Goal: Transaction & Acquisition: Purchase product/service

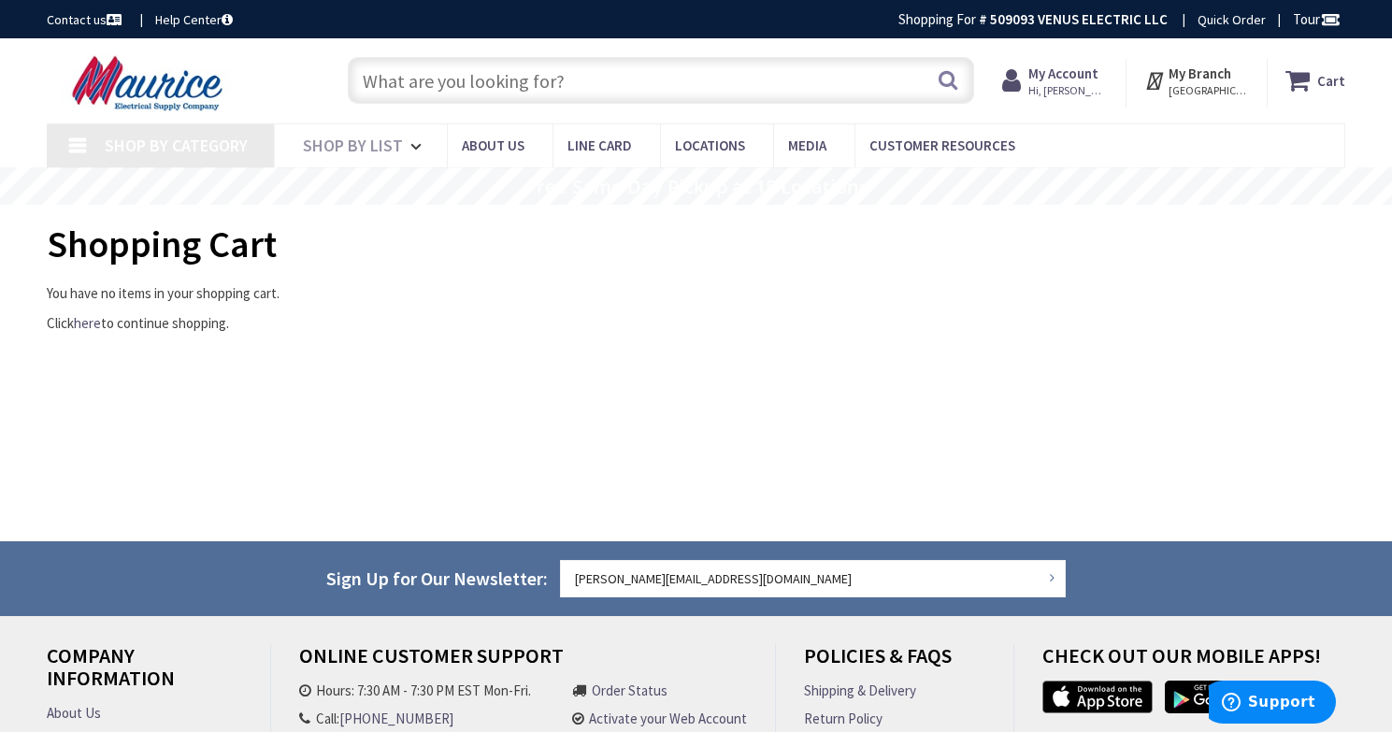
click at [1062, 76] on strong "My Account" at bounding box center [1063, 74] width 70 height 18
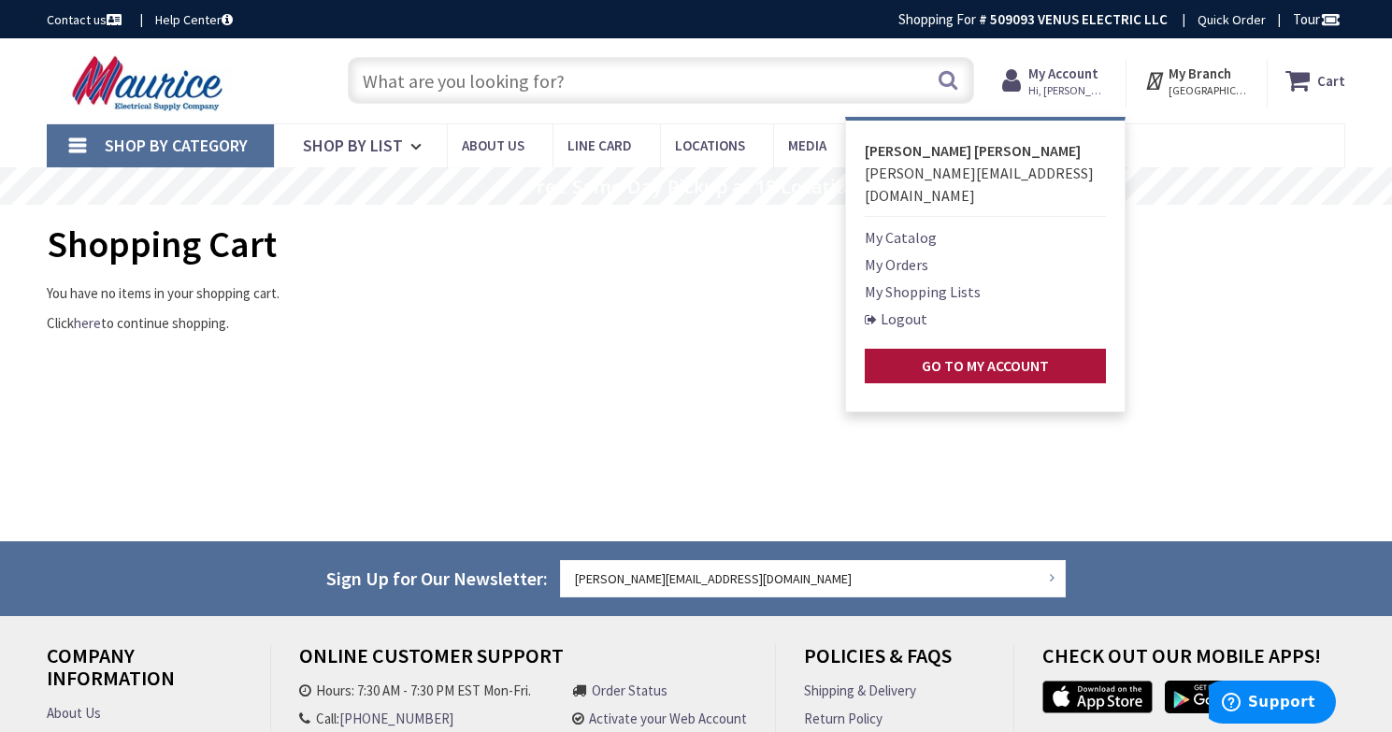
click at [990, 356] on strong "Go to My Account" at bounding box center [985, 365] width 127 height 19
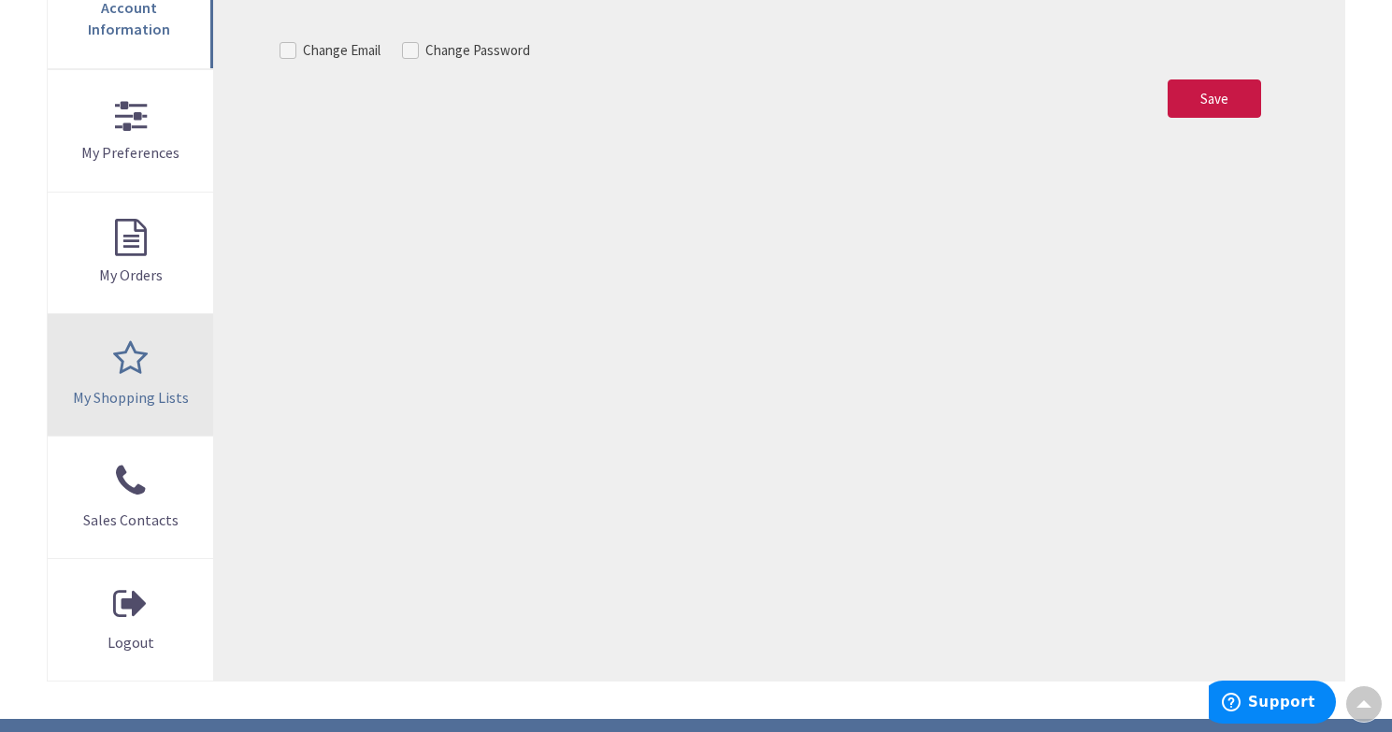
scroll to position [426, 0]
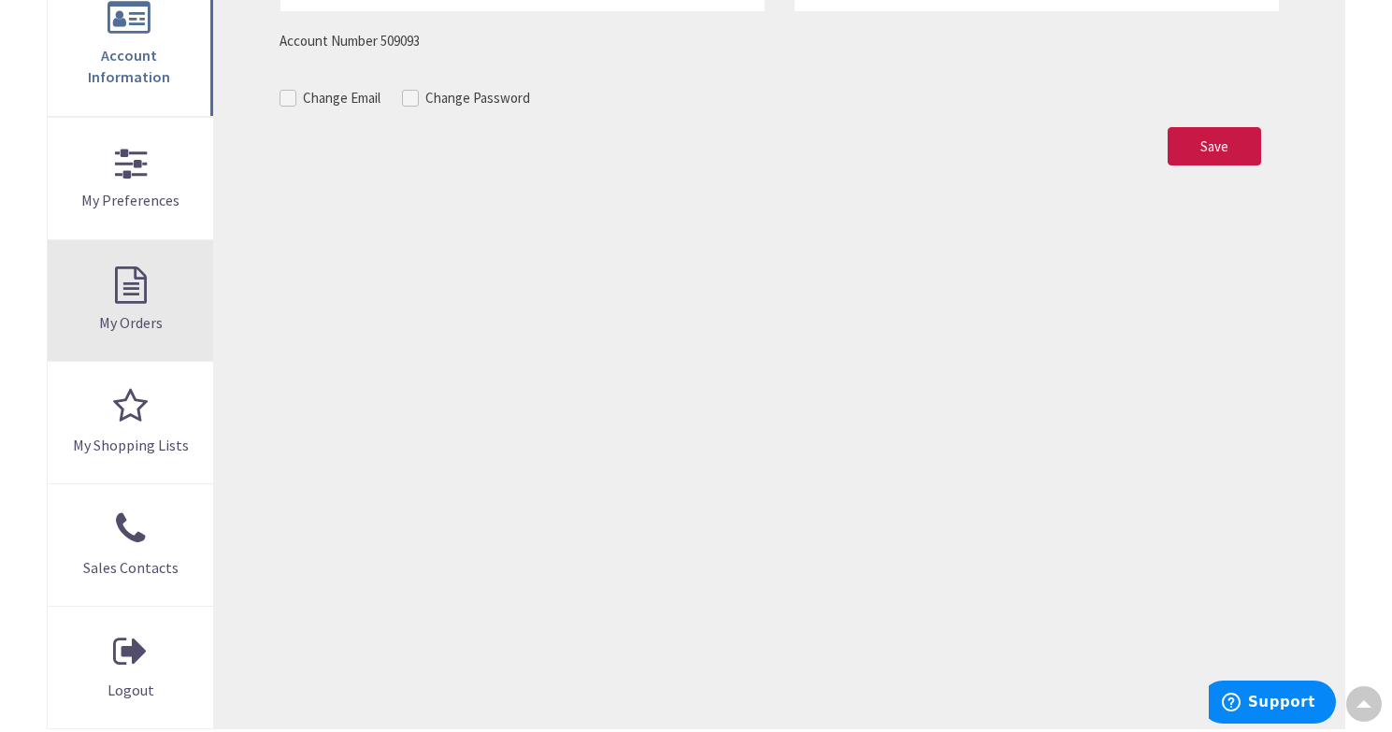
click at [153, 281] on link "My Orders" at bounding box center [130, 301] width 165 height 122
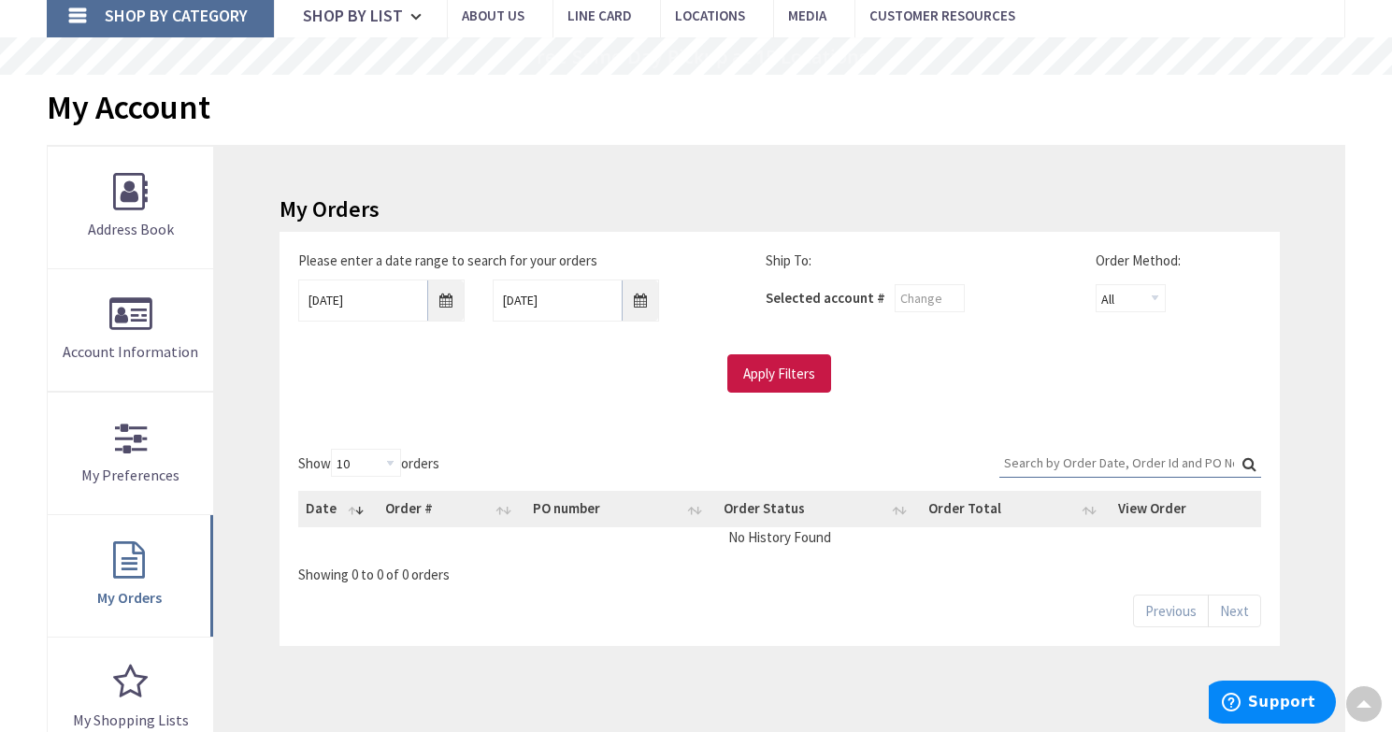
scroll to position [269, 0]
